Goal: Task Accomplishment & Management: Complete application form

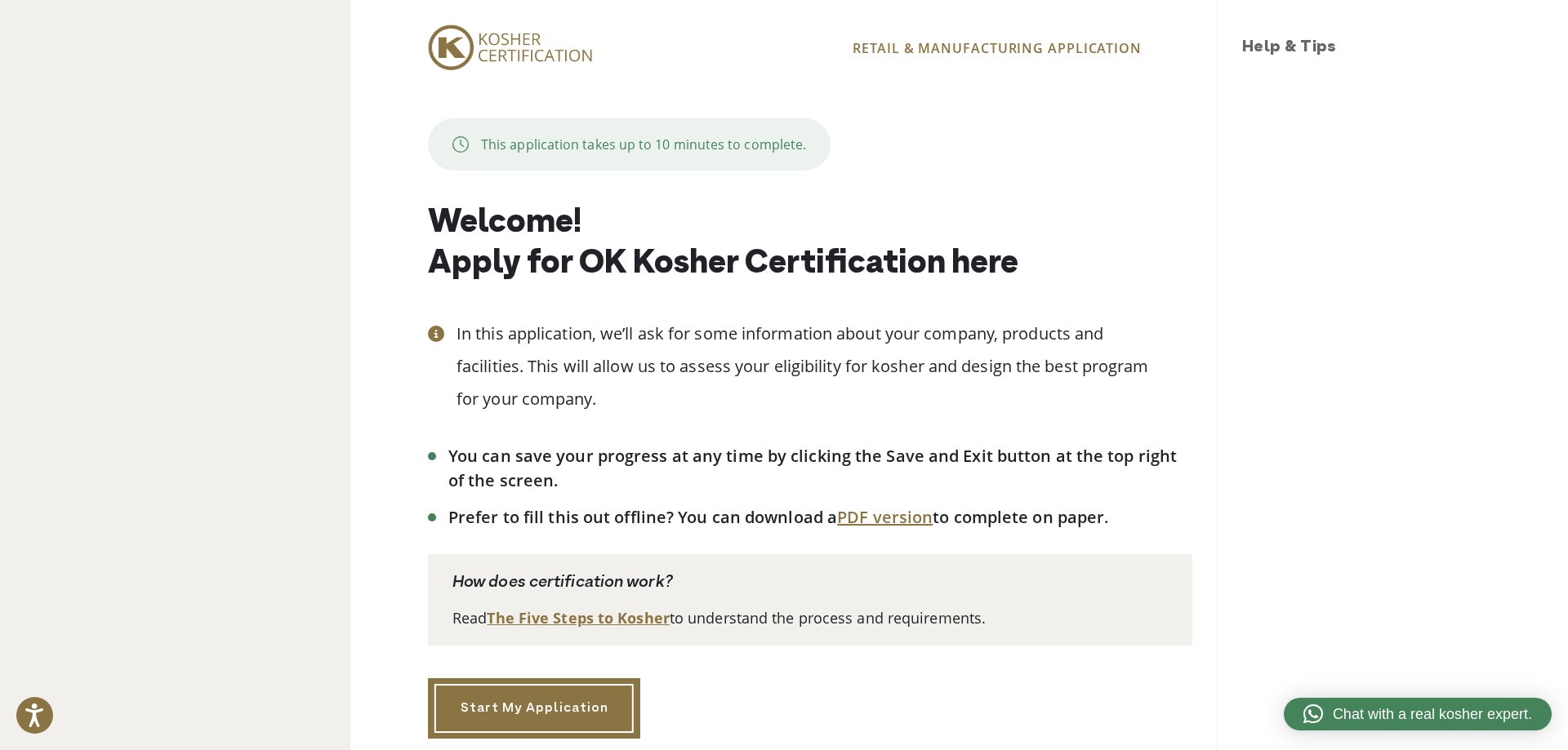
scroll to position [79, 0]
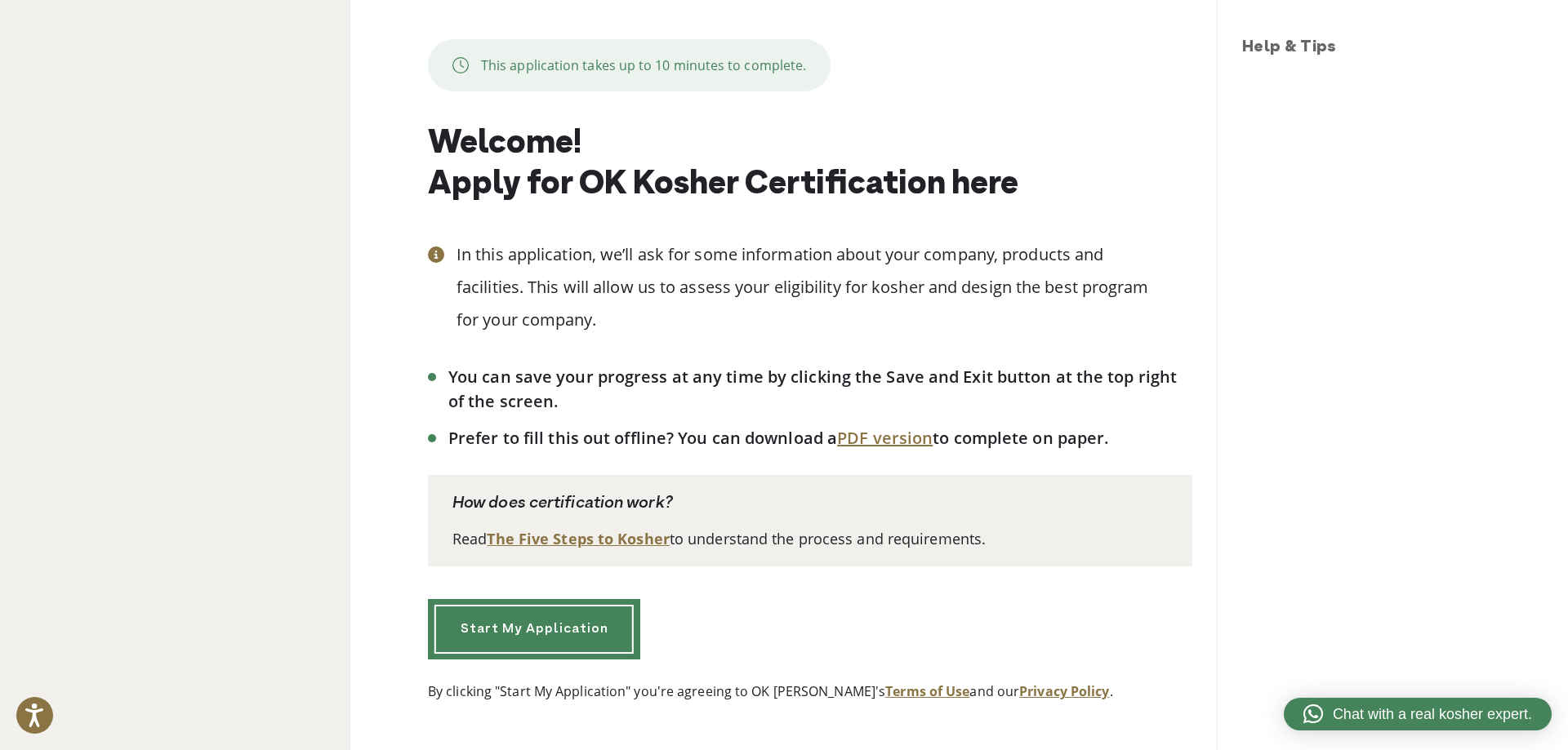
click at [509, 625] on link "Start My Application" at bounding box center [534, 630] width 213 height 61
click at [529, 642] on link "Start My Application" at bounding box center [534, 630] width 213 height 61
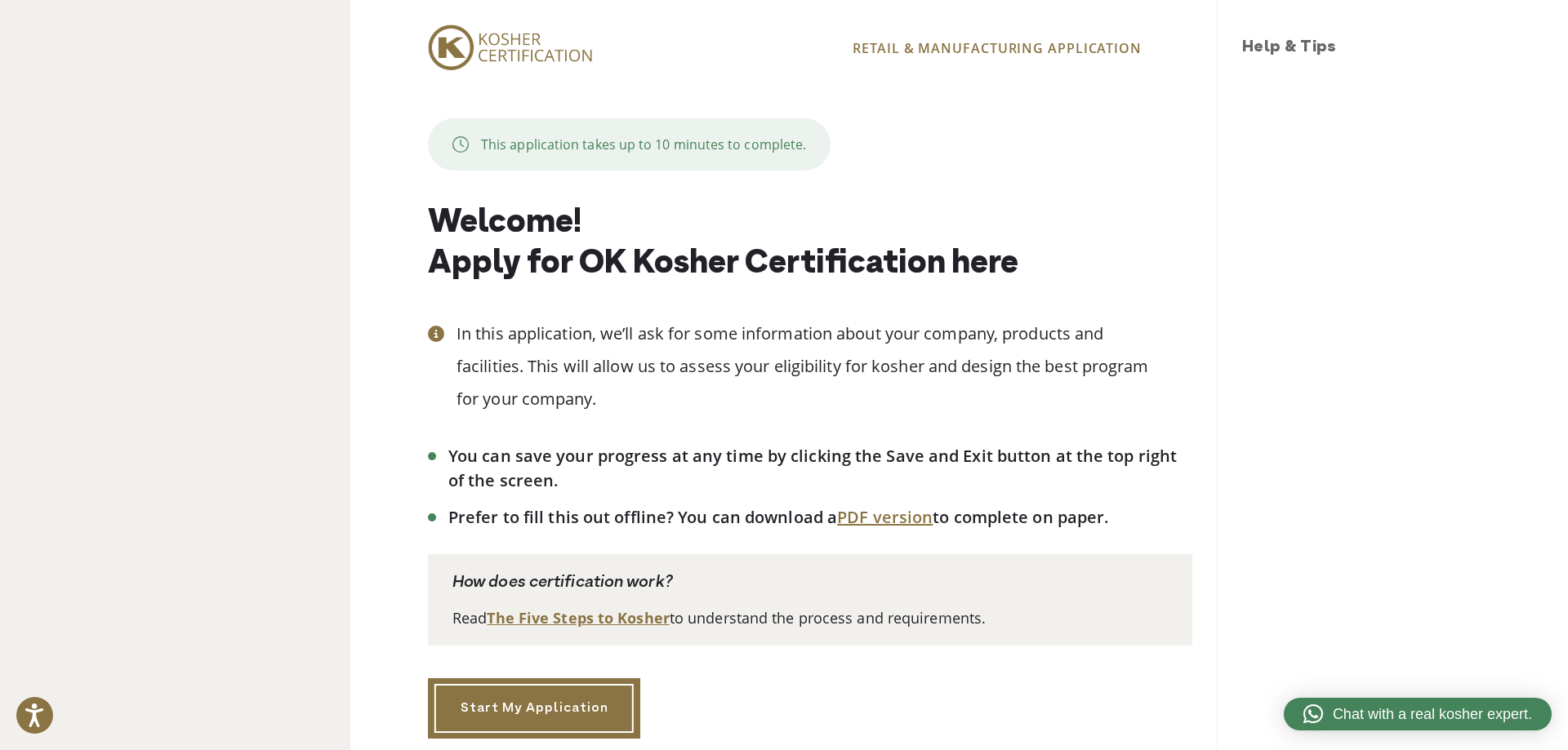
scroll to position [79, 0]
